Goal: Task Accomplishment & Management: Manage account settings

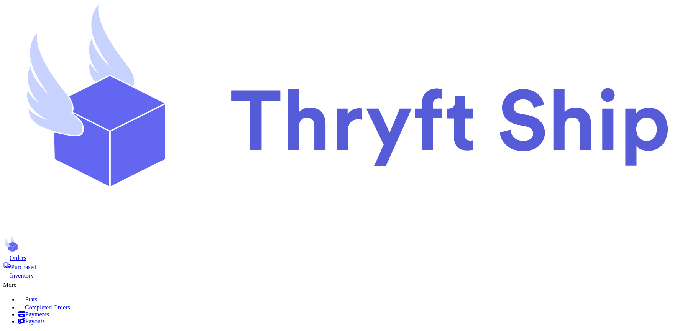
scroll to position [596, 0]
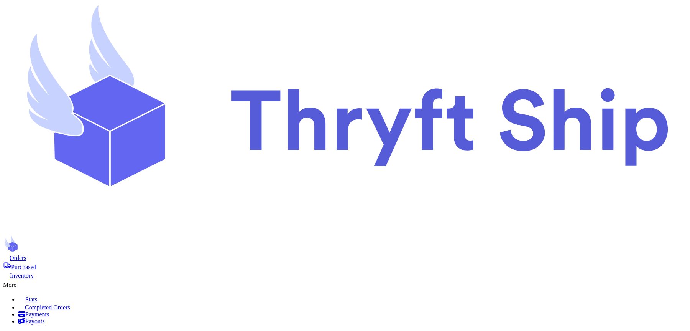
checkbox input "true"
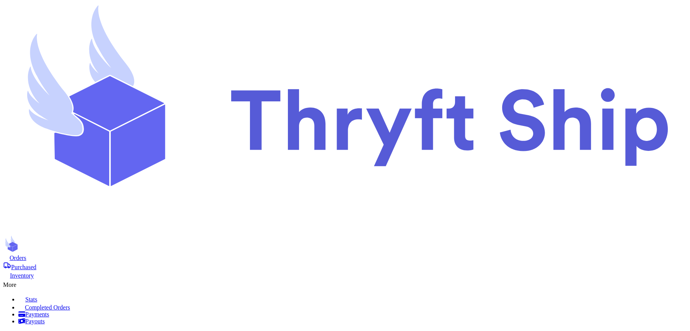
drag, startPoint x: 184, startPoint y: 137, endPoint x: 316, endPoint y: 135, distance: 132.0
